Goal: Information Seeking & Learning: Check status

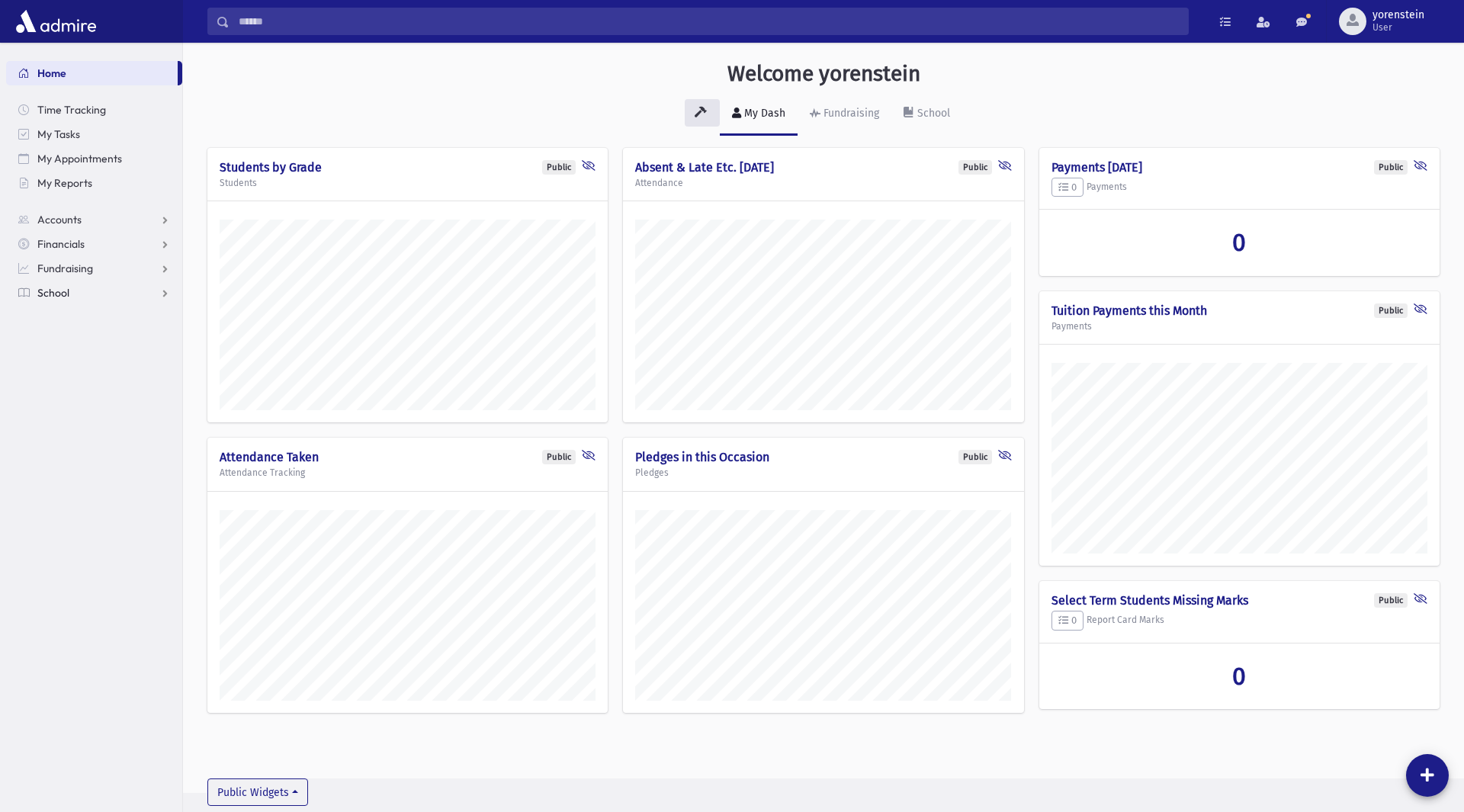
click at [89, 292] on link "School" at bounding box center [95, 293] width 176 height 24
click at [80, 312] on span "Students" at bounding box center [67, 317] width 42 height 14
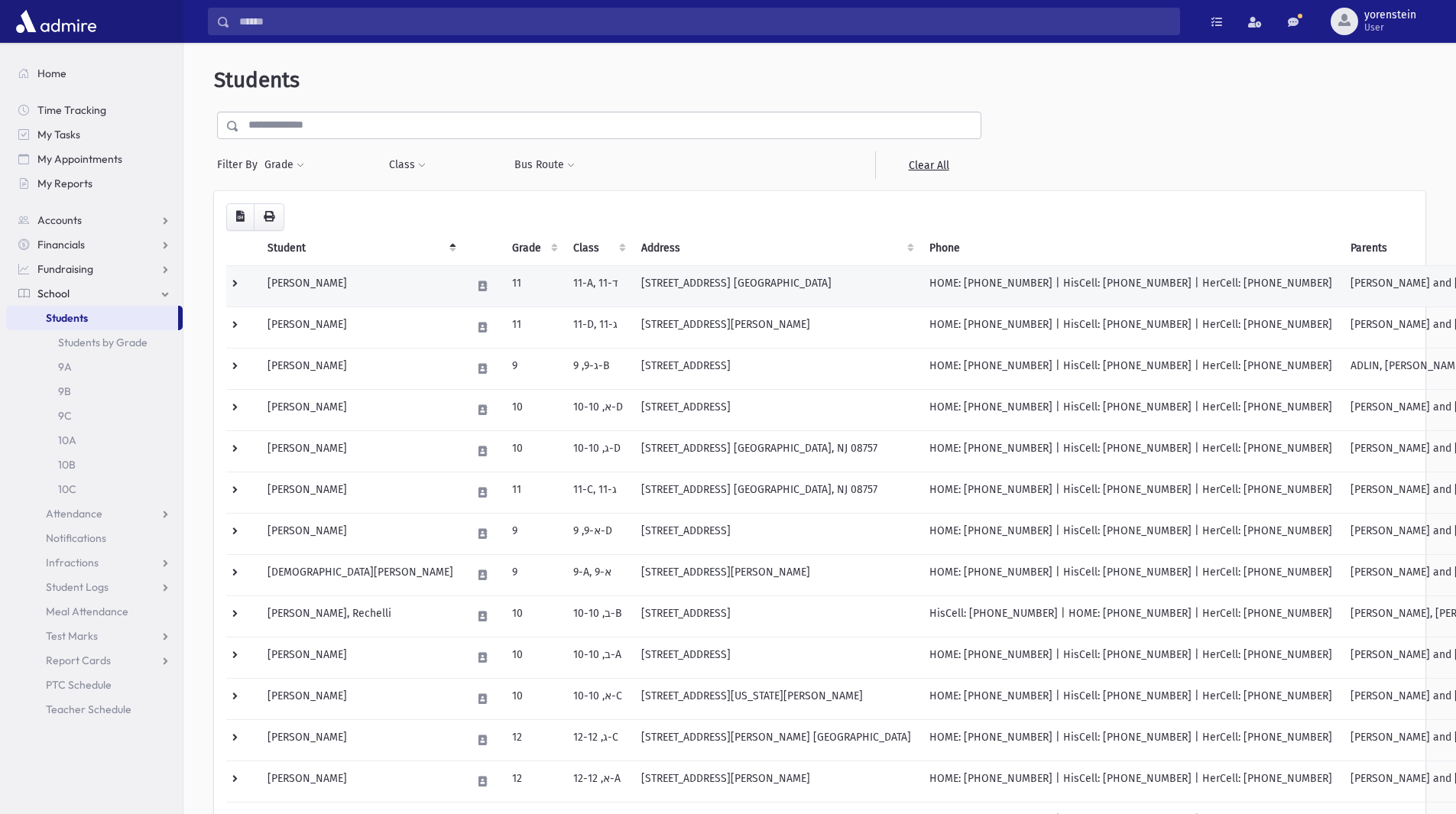
click at [293, 281] on td "[PERSON_NAME]" at bounding box center [360, 286] width 204 height 41
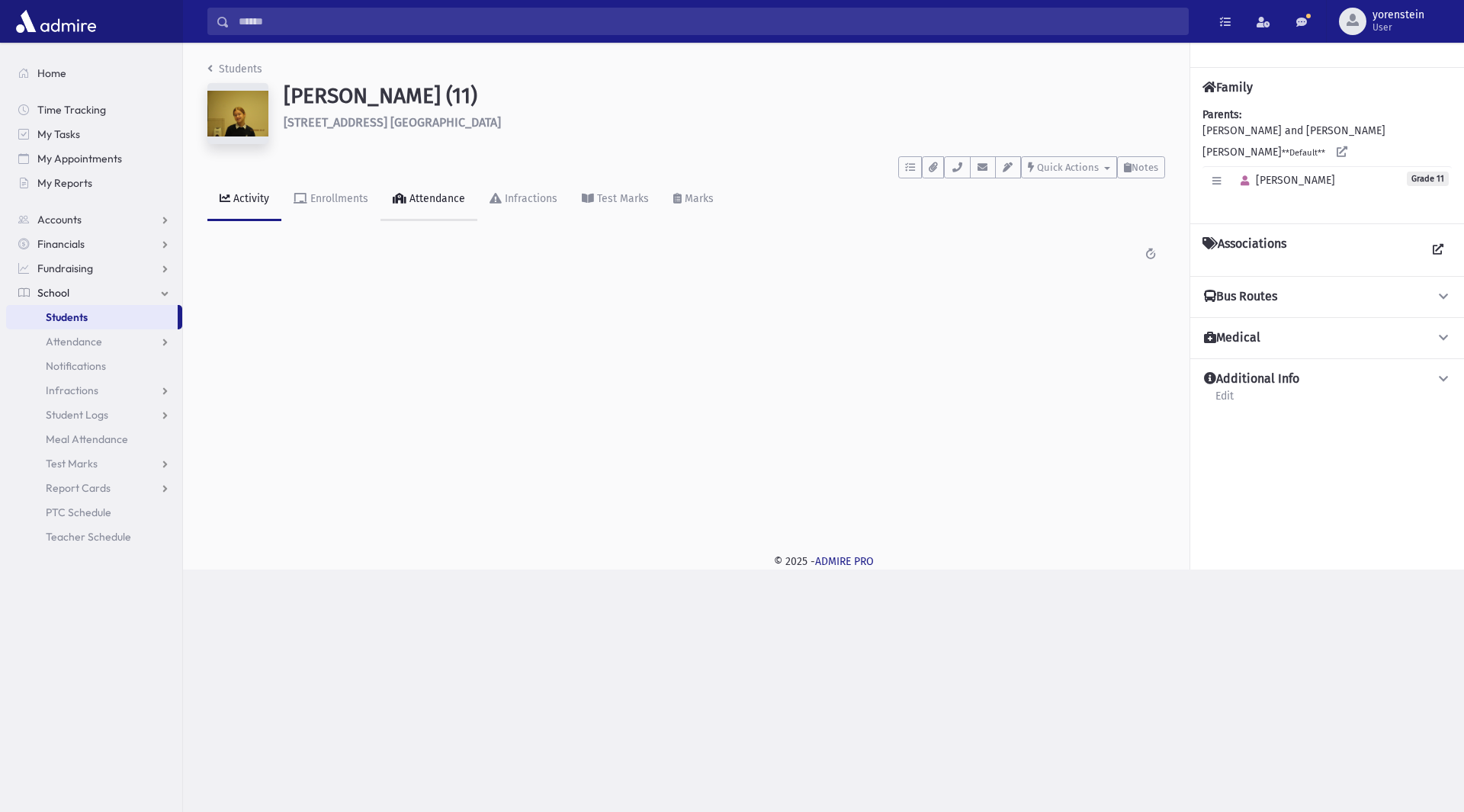
click at [438, 203] on div "Attendance" at bounding box center [435, 199] width 59 height 13
click at [71, 314] on span "Students" at bounding box center [67, 317] width 42 height 14
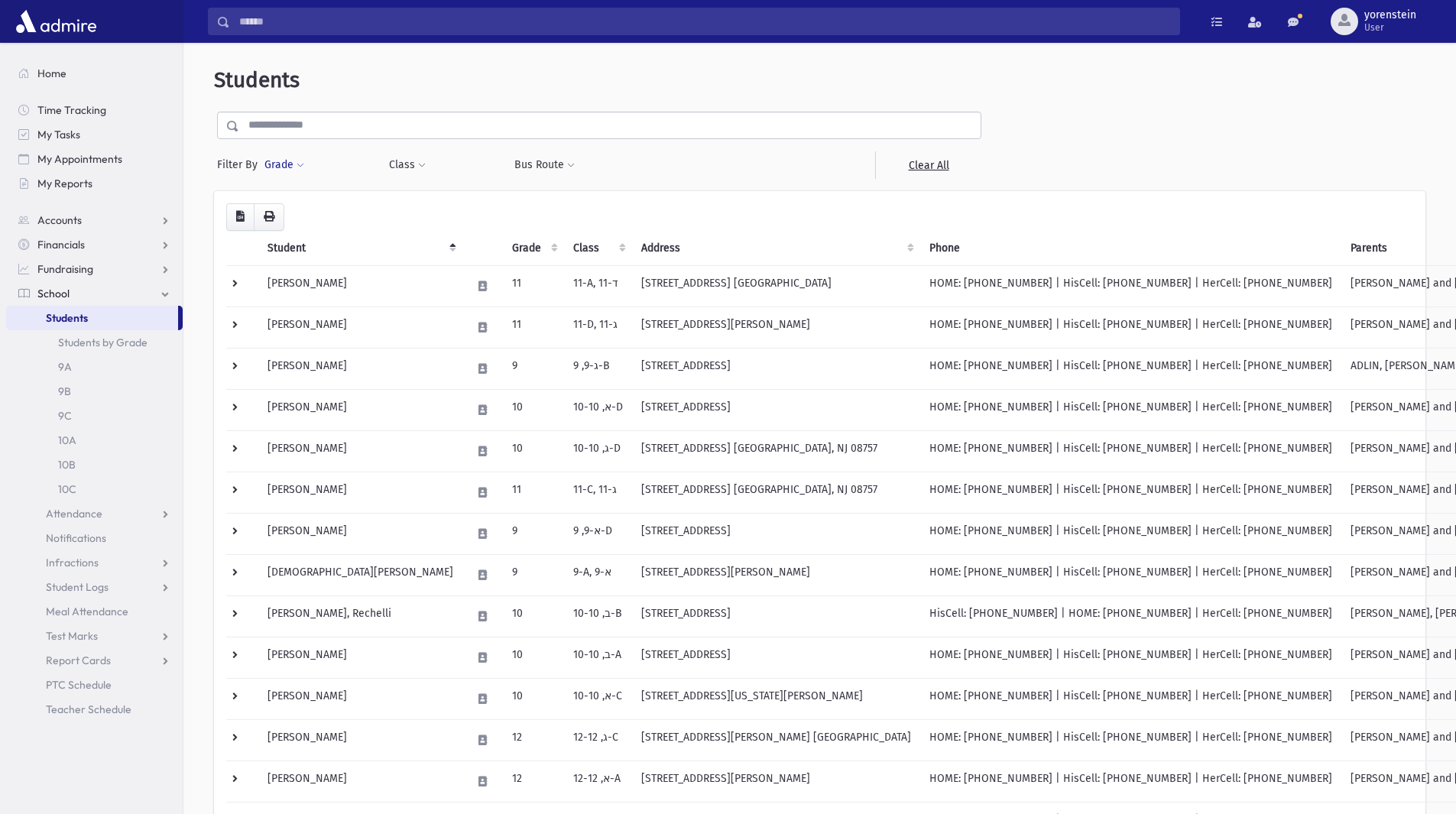
click at [280, 162] on button "Grade" at bounding box center [285, 164] width 41 height 27
click at [523, 158] on button "Bus Route" at bounding box center [545, 164] width 62 height 27
click at [642, 157] on div at bounding box center [693, 164] width 125 height 27
click at [749, 174] on div at bounding box center [693, 164] width 125 height 27
click at [1215, 149] on form "Filter By Grade * ** ** ** Filter Class **** **** **** **** **** **** **** ****" at bounding box center [820, 146] width 1212 height 68
